Goal: Task Accomplishment & Management: Use online tool/utility

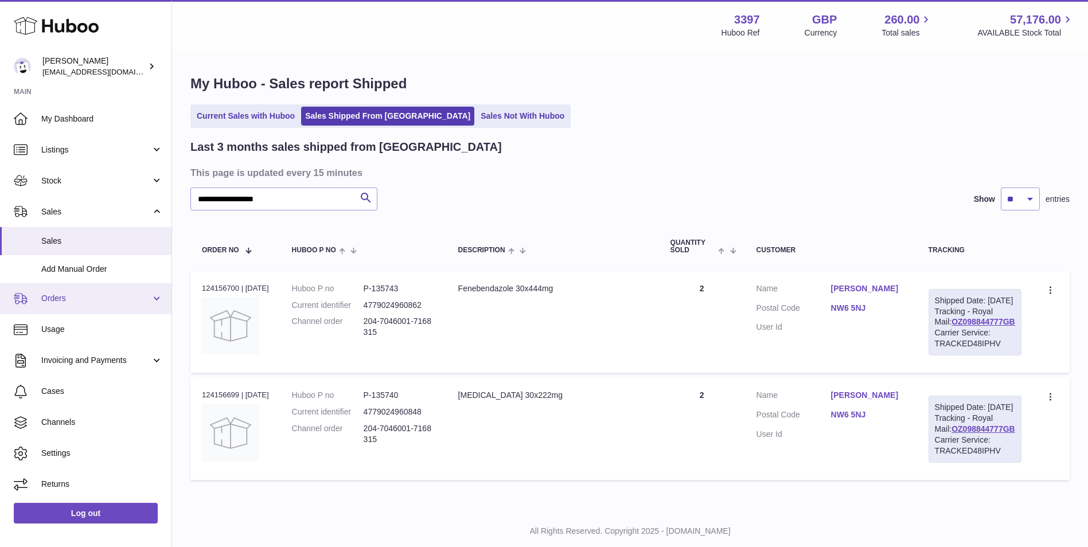
drag, startPoint x: 0, startPoint y: 0, endPoint x: 53, endPoint y: 300, distance: 305.0
click at [53, 301] on span "Orders" at bounding box center [96, 298] width 110 height 11
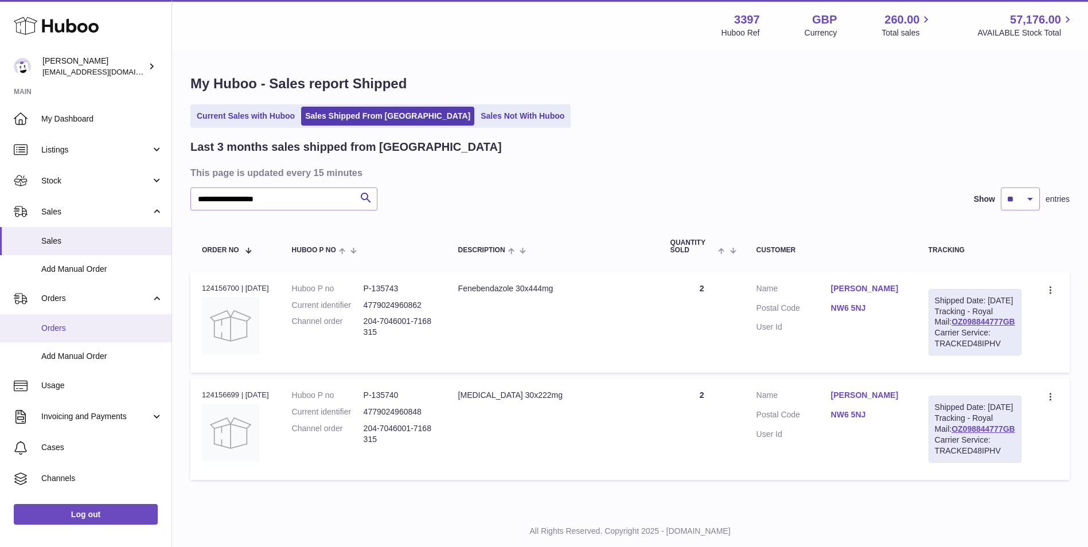
click at [58, 331] on span "Orders" at bounding box center [102, 328] width 122 height 11
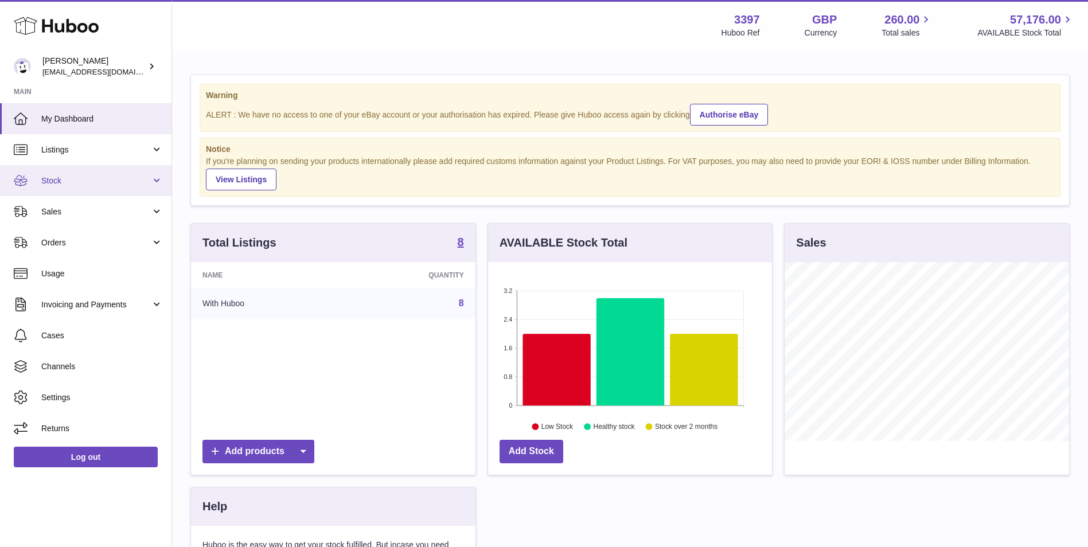
scroll to position [179, 284]
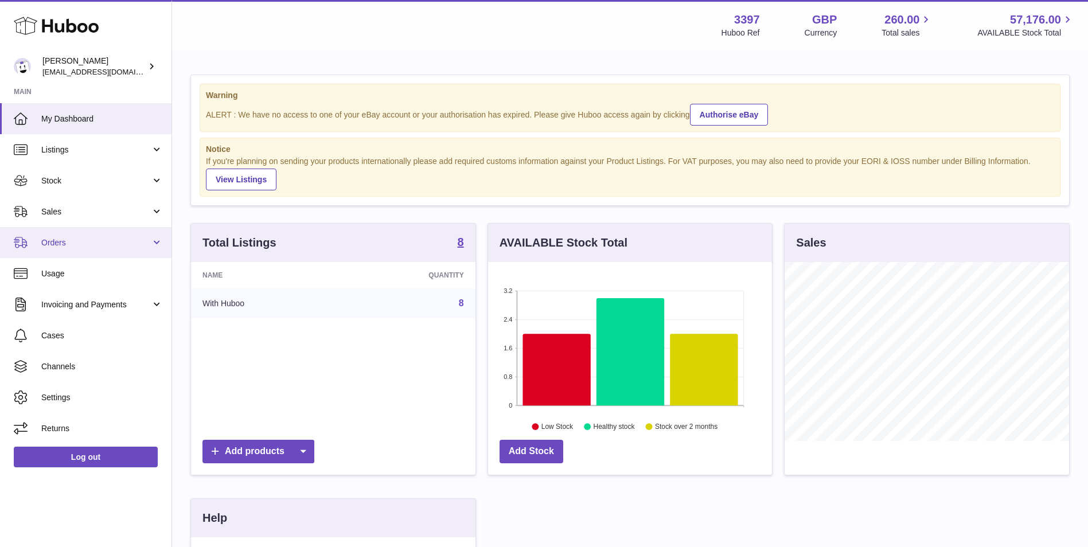
click at [49, 241] on span "Orders" at bounding box center [96, 242] width 110 height 11
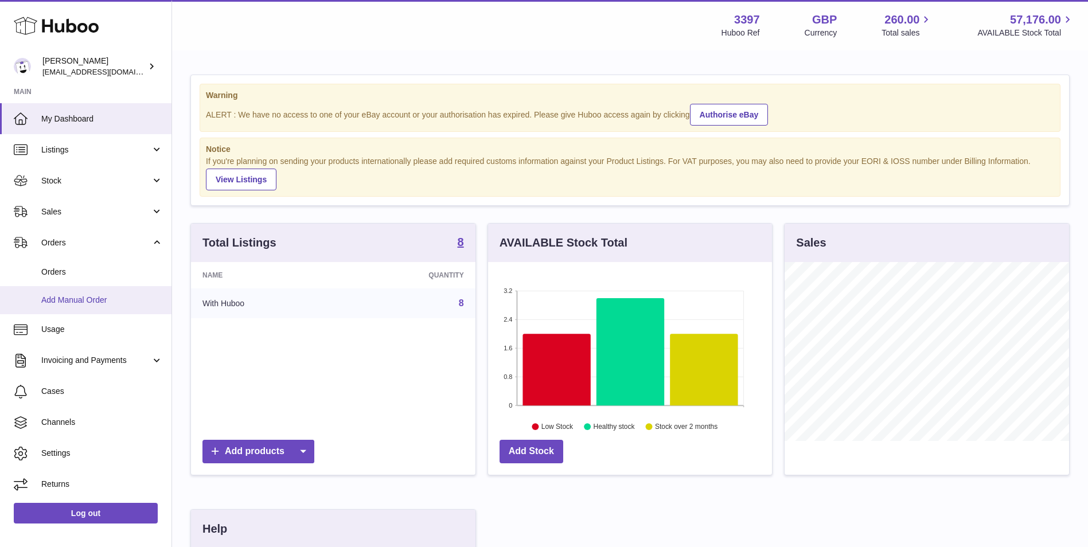
click at [50, 302] on span "Add Manual Order" at bounding box center [102, 300] width 122 height 11
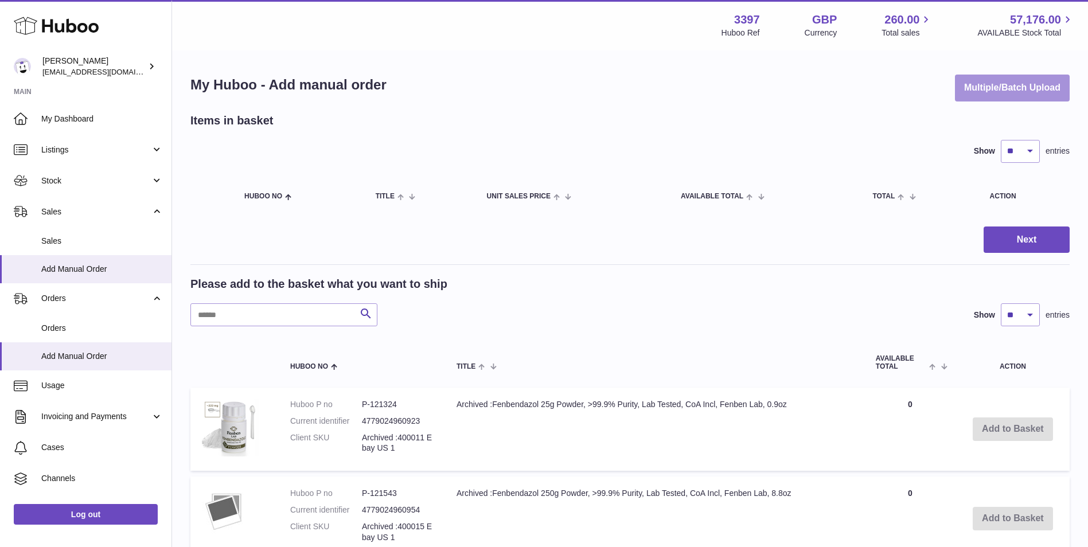
click at [1021, 87] on button "Multiple/Batch Upload" at bounding box center [1012, 88] width 115 height 27
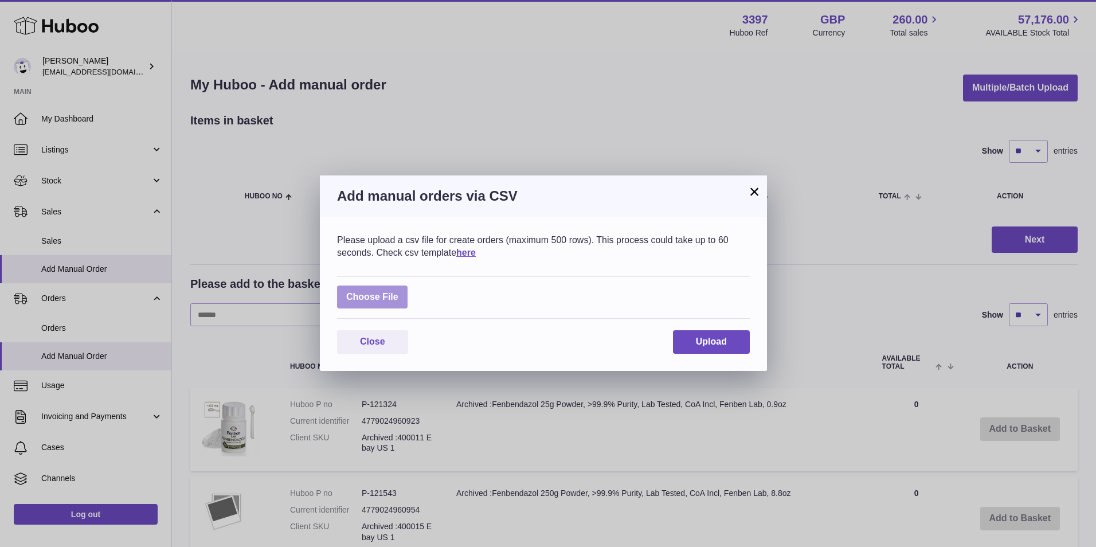
click at [381, 296] on label at bounding box center [372, 298] width 71 height 24
click at [398, 292] on input "file" at bounding box center [398, 291] width 1 height 1
type input "**********"
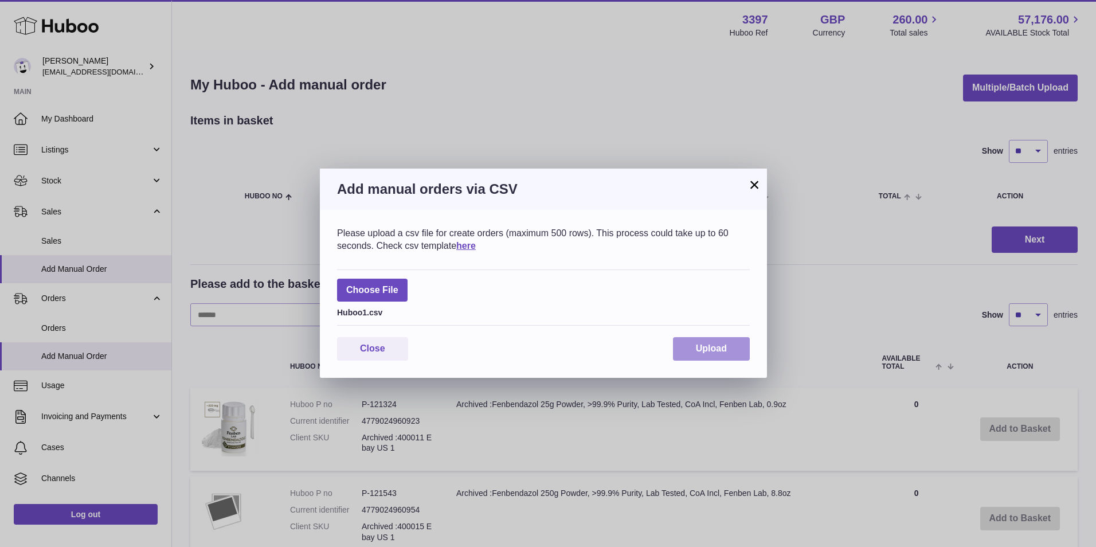
click at [725, 354] on button "Upload" at bounding box center [711, 349] width 77 height 24
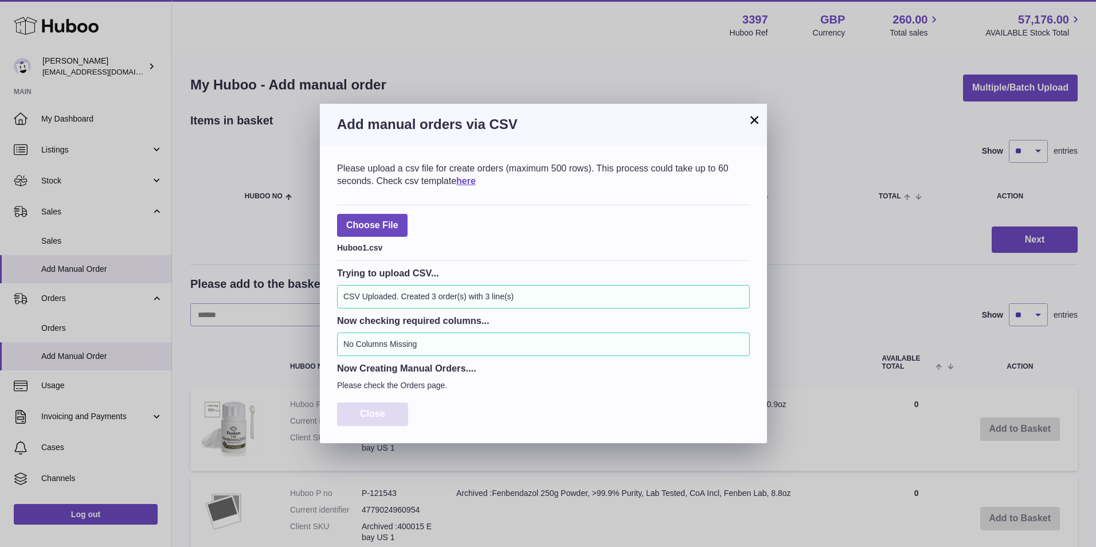
click at [365, 420] on button "Close" at bounding box center [372, 414] width 71 height 24
